Goal: Task Accomplishment & Management: Use online tool/utility

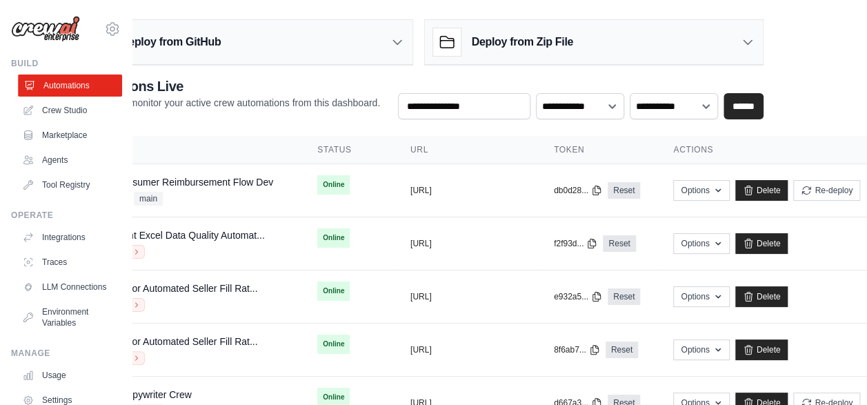
scroll to position [0, 81]
click at [73, 239] on link "Integrations" at bounding box center [70, 237] width 104 height 22
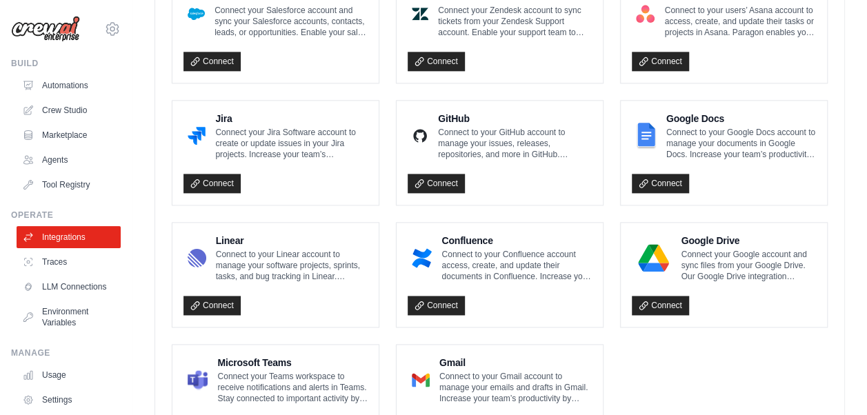
scroll to position [877, 0]
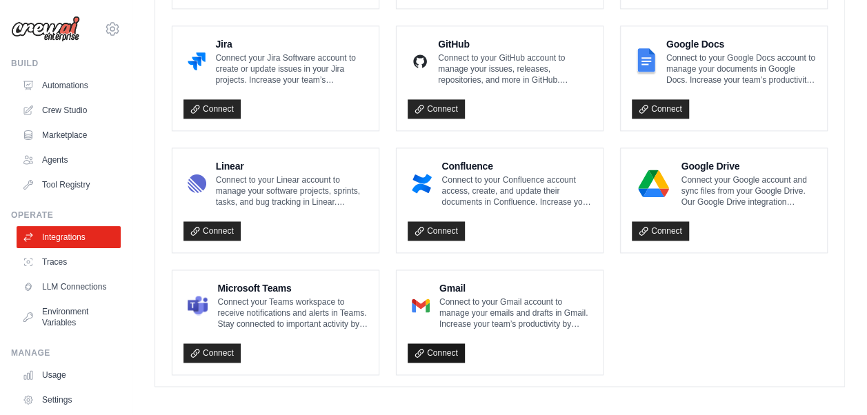
click at [438, 345] on link "Connect" at bounding box center [435, 352] width 57 height 19
